Goal: Find specific page/section: Find specific page/section

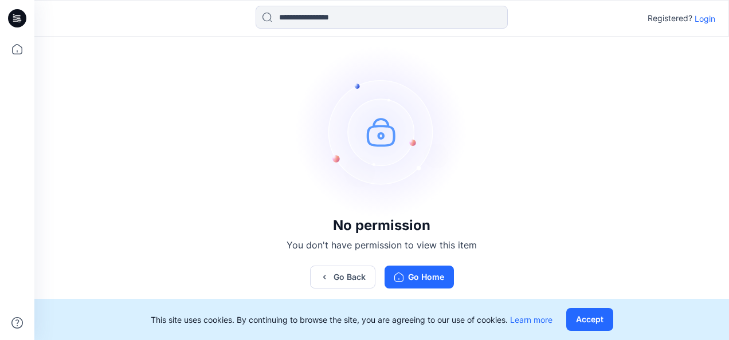
click at [17, 14] on icon at bounding box center [17, 18] width 18 height 18
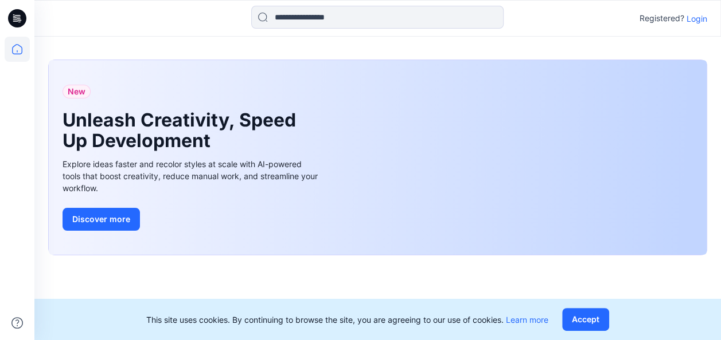
click at [694, 19] on p "Login" at bounding box center [696, 19] width 21 height 12
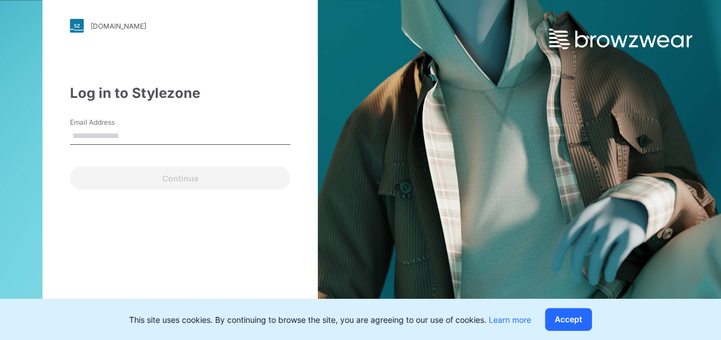
click at [218, 131] on input "Email Address" at bounding box center [180, 136] width 220 height 17
type input "**********"
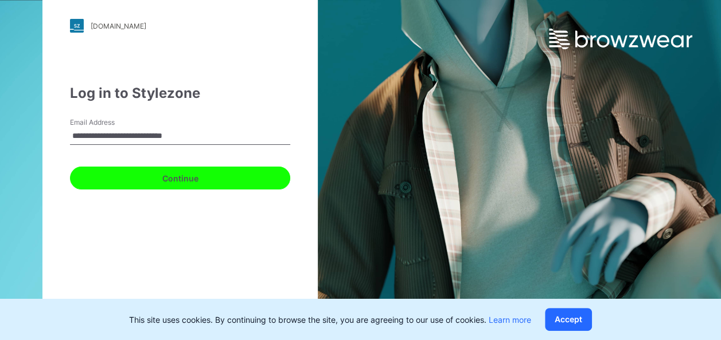
click at [144, 178] on button "Continue" at bounding box center [180, 178] width 220 height 23
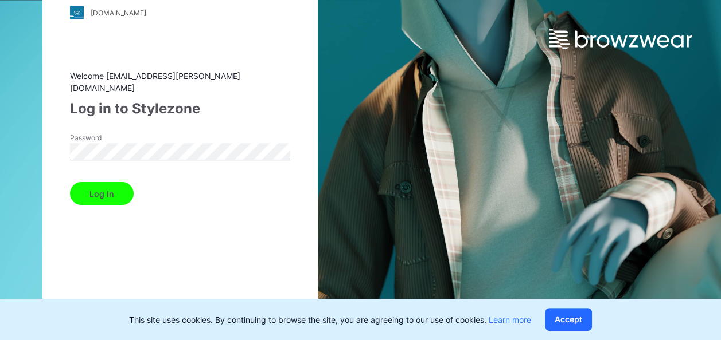
click at [113, 199] on button "Log in" at bounding box center [102, 193] width 64 height 23
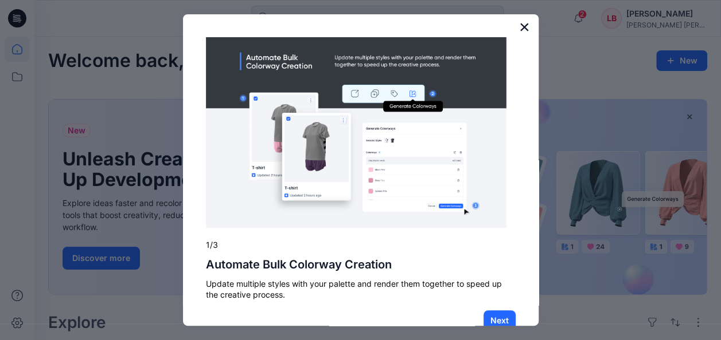
click at [519, 25] on button "×" at bounding box center [524, 27] width 11 height 18
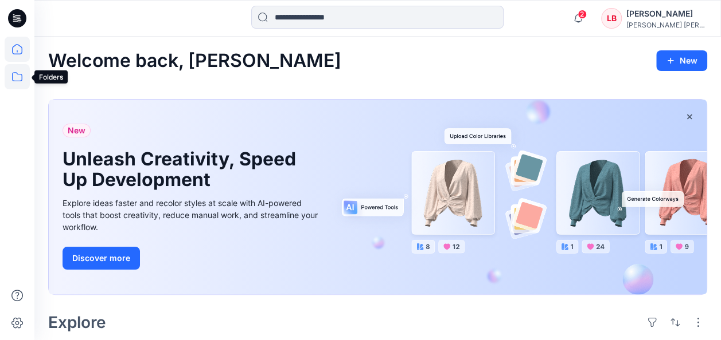
click at [17, 79] on icon at bounding box center [17, 76] width 25 height 25
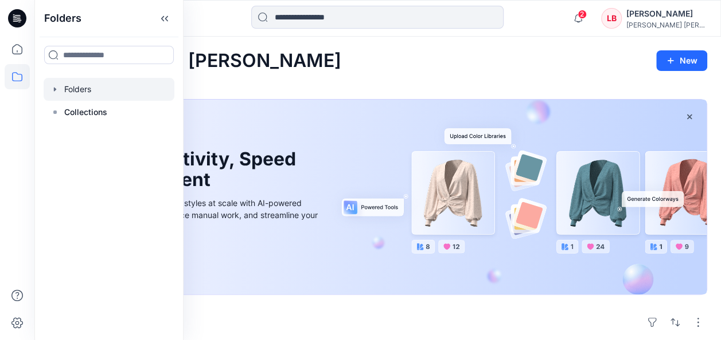
click at [61, 94] on div at bounding box center [109, 89] width 131 height 23
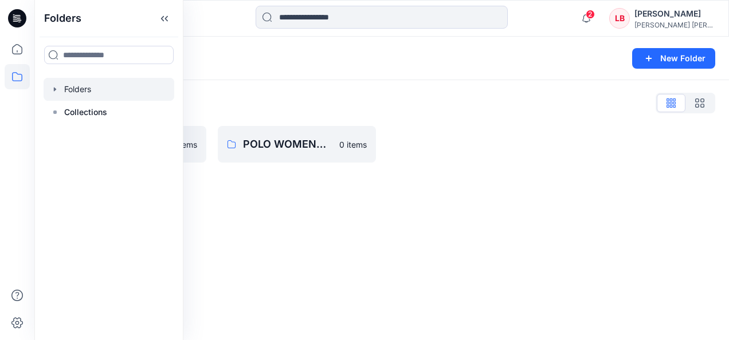
click at [299, 198] on div "Folders New Folder Folders List POLO PFS WOMEN'S GRAPHIC LIBRARY 0 items POLO W…" at bounding box center [381, 189] width 695 height 304
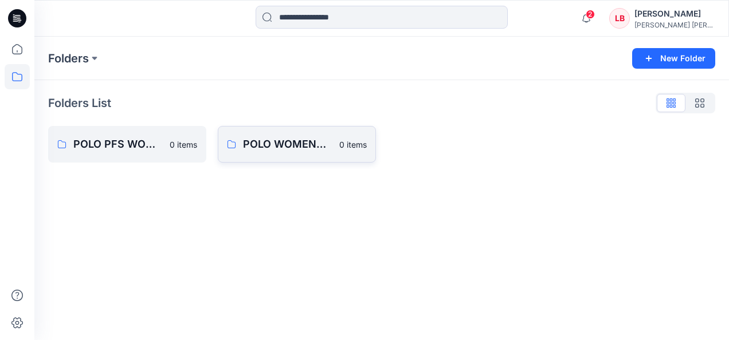
click at [302, 153] on link "POLO WOMENS PRINT SHOP-ALL CHANNELS 0 items" at bounding box center [297, 144] width 158 height 37
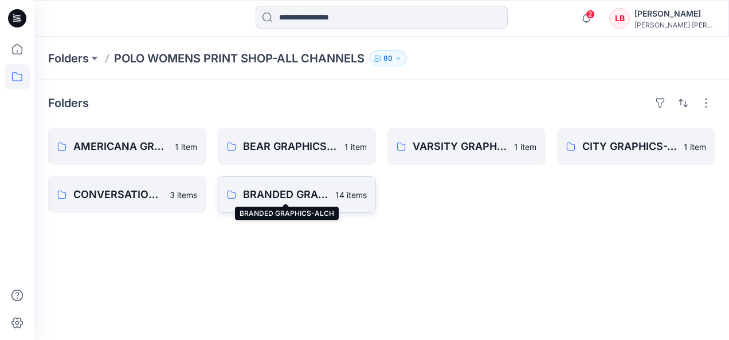
click at [281, 199] on p "BRANDED GRAPHICS-ALCH" at bounding box center [285, 195] width 85 height 16
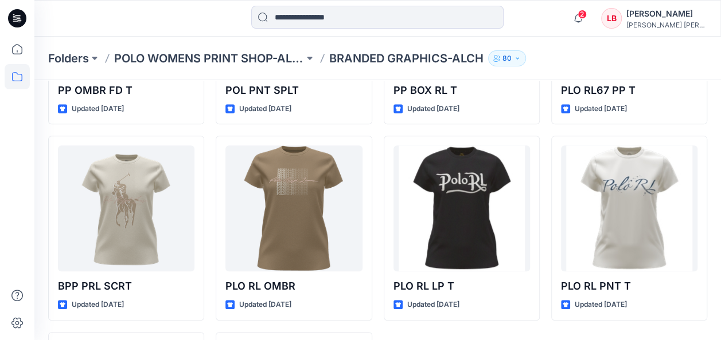
scroll to position [386, 0]
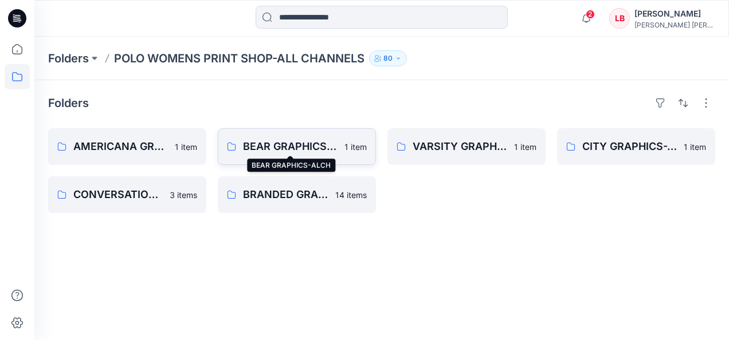
click at [293, 146] on p "BEAR GRAPHICS-ALCH" at bounding box center [290, 147] width 95 height 16
click at [135, 206] on link "CONVERSATIONAL GRAPHICS-ALCH 3 items" at bounding box center [127, 195] width 158 height 37
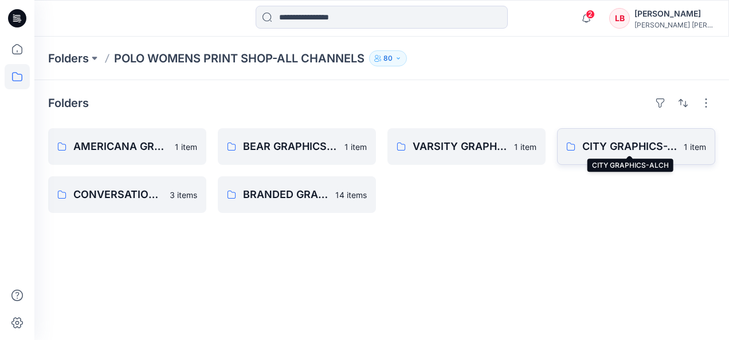
click at [614, 150] on p "CITY GRAPHICS-ALCH" at bounding box center [629, 147] width 95 height 16
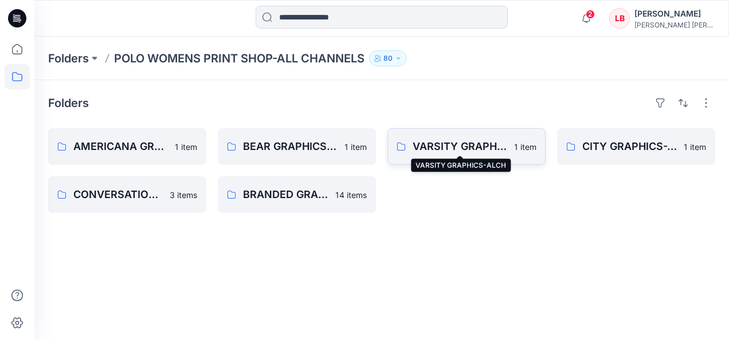
click at [469, 151] on p "VARSITY GRAPHICS-ALCH" at bounding box center [460, 147] width 95 height 16
